Goal: Navigation & Orientation: Understand site structure

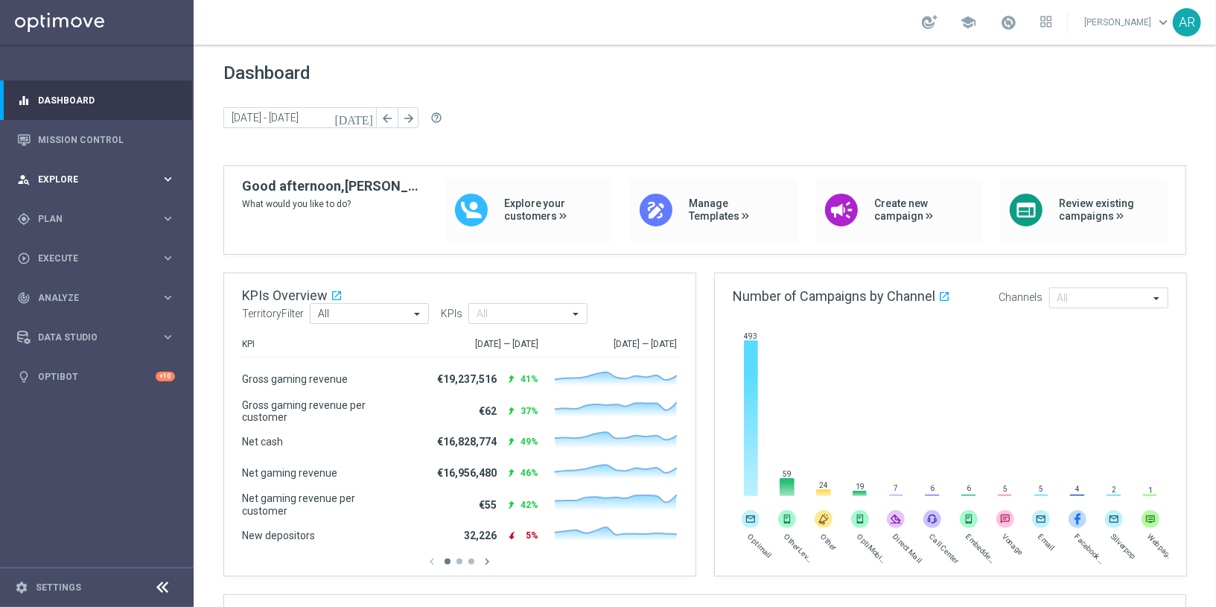
click at [89, 179] on span "Explore" at bounding box center [99, 179] width 123 height 9
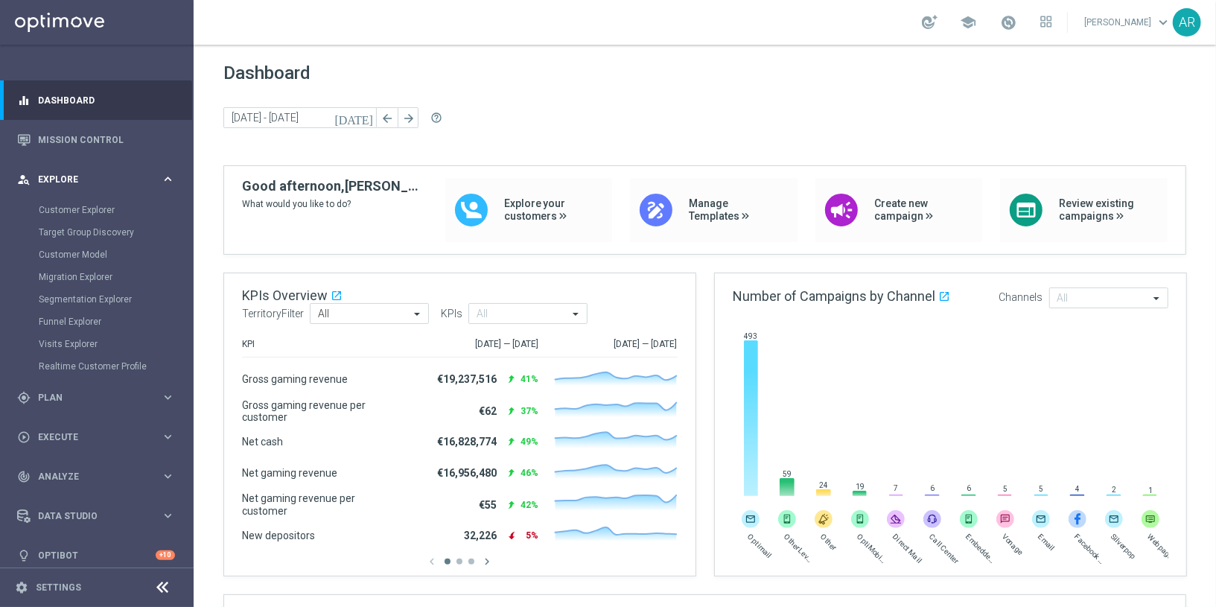
click at [89, 179] on span "Explore" at bounding box center [99, 179] width 123 height 9
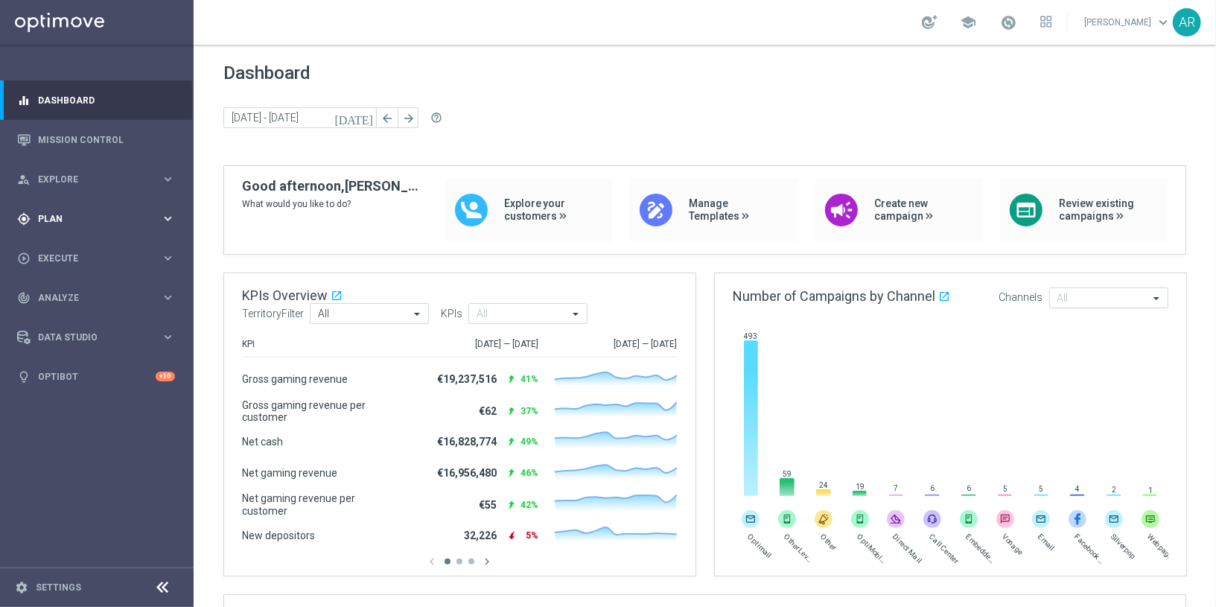
click at [81, 220] on span "Plan" at bounding box center [99, 218] width 123 height 9
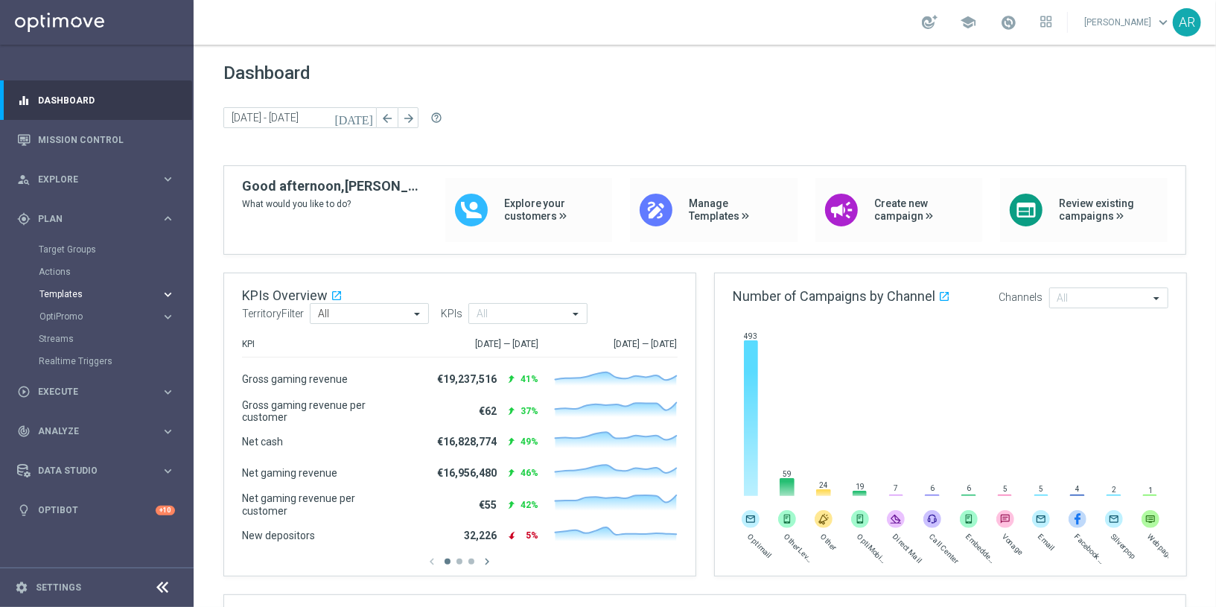
click at [167, 291] on icon "keyboard_arrow_right" at bounding box center [168, 294] width 14 height 14
